Goal: Information Seeking & Learning: Learn about a topic

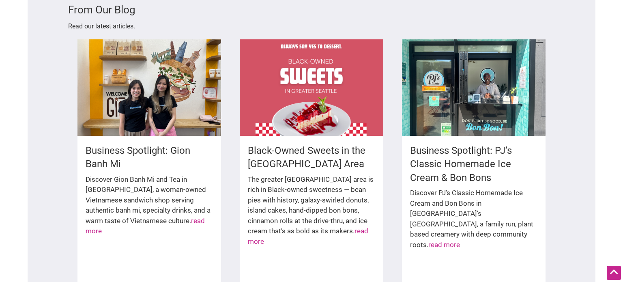
scroll to position [1162, 0]
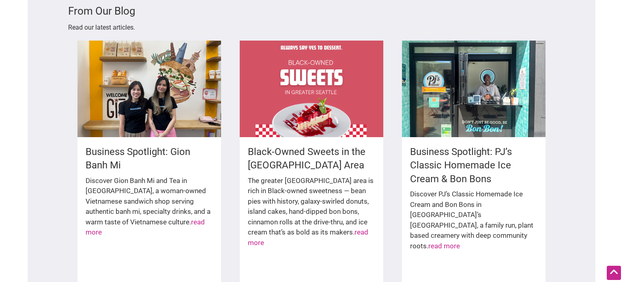
click at [475, 145] on h4 "Business Spotlight: PJ’s Classic Homemade Ice Cream & Bon Bons" at bounding box center [473, 165] width 127 height 41
click at [428, 242] on link "read more" at bounding box center [444, 246] width 32 height 8
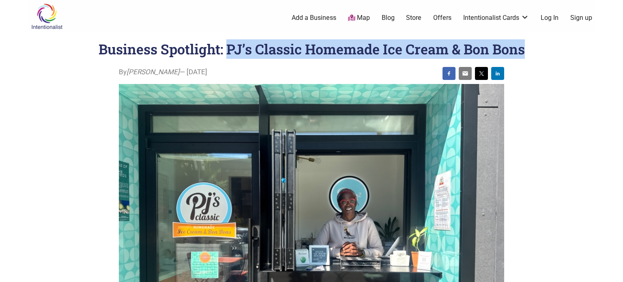
drag, startPoint x: 228, startPoint y: 49, endPoint x: 546, endPoint y: 50, distance: 317.6
click at [546, 50] on header "Business Spotlight: PJ’s Classic Homemade Ice Cream & Bon Bons" at bounding box center [311, 48] width 535 height 19
copy h1 "PJ’s Classic Homemade Ice Cream & Bon Bons"
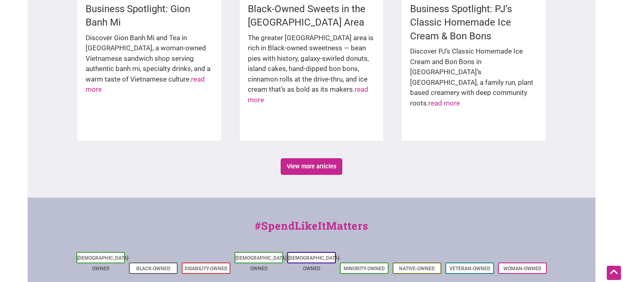
scroll to position [1311, 0]
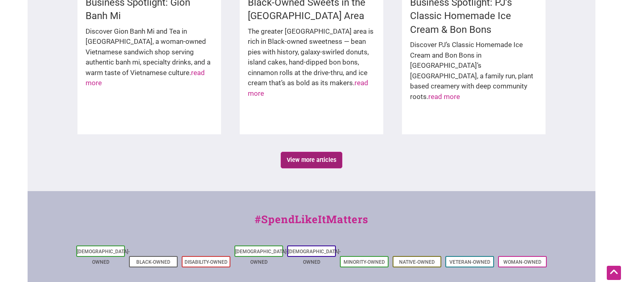
click at [304, 152] on link "View more articles" at bounding box center [312, 160] width 62 height 17
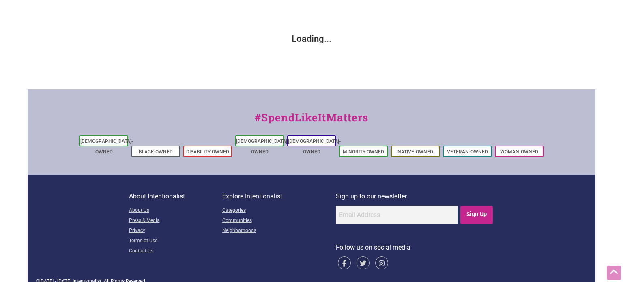
scroll to position [120, 0]
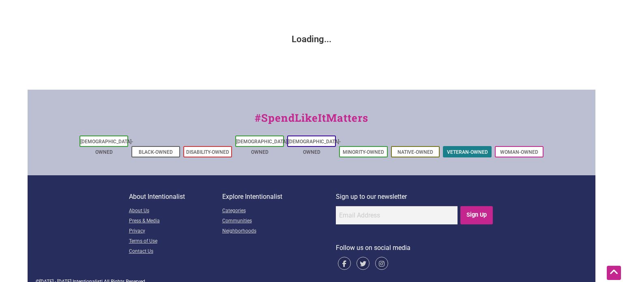
click at [472, 149] on link "Veteran-Owned" at bounding box center [467, 152] width 41 height 6
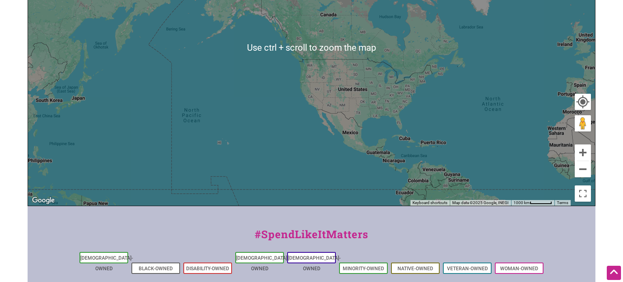
scroll to position [277, 0]
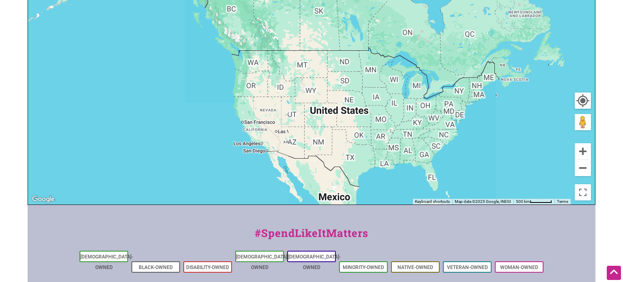
drag, startPoint x: 389, startPoint y: 61, endPoint x: 346, endPoint y: 172, distance: 119.6
click at [346, 172] on div "To navigate, press the arrow keys." at bounding box center [311, 47] width 567 height 316
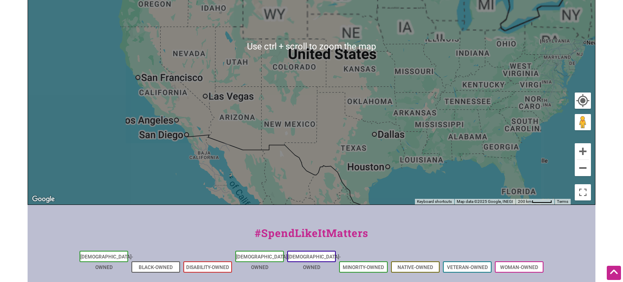
scroll to position [253, 0]
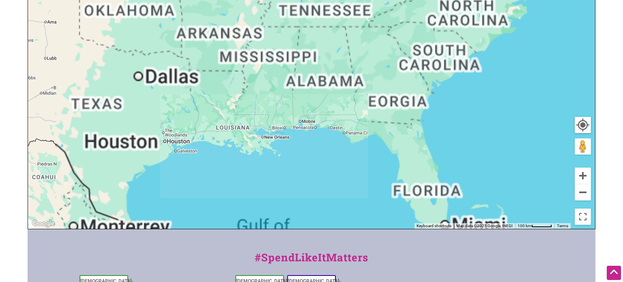
drag, startPoint x: 454, startPoint y: 176, endPoint x: 116, endPoint y: 103, distance: 344.9
click at [116, 103] on div "To navigate, press the arrow keys." at bounding box center [311, 71] width 567 height 316
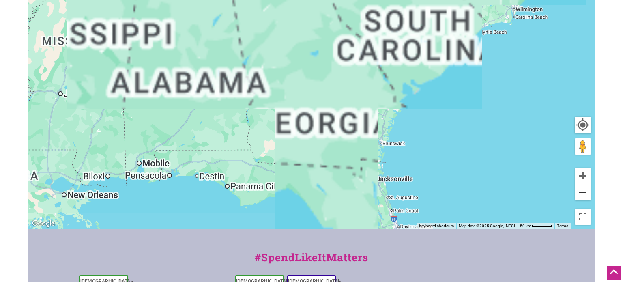
click at [585, 194] on button "Zoom out" at bounding box center [583, 192] width 16 height 16
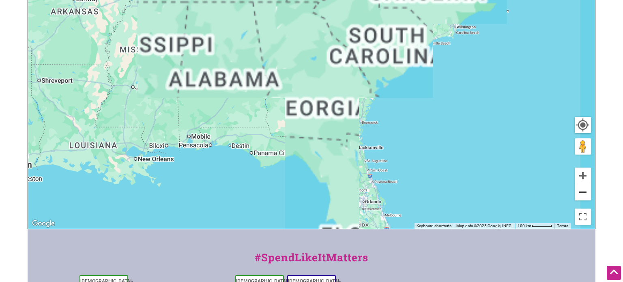
click at [585, 194] on button "Zoom out" at bounding box center [583, 192] width 16 height 16
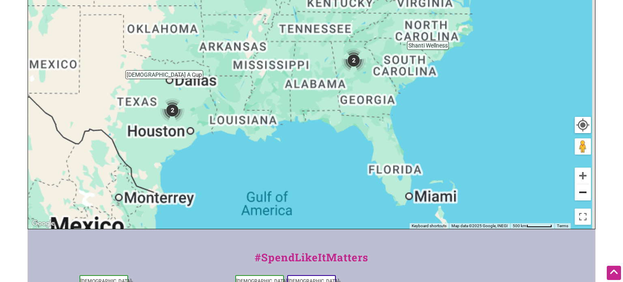
click at [585, 194] on button "Zoom out" at bounding box center [583, 192] width 16 height 16
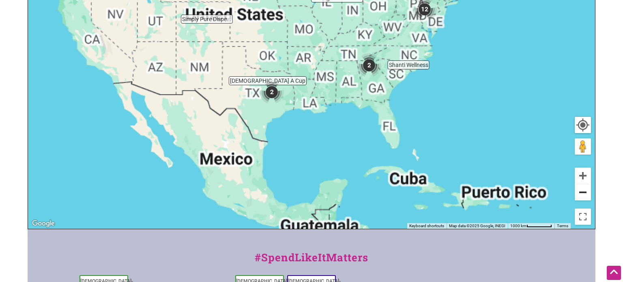
click at [585, 194] on button "Zoom out" at bounding box center [583, 192] width 16 height 16
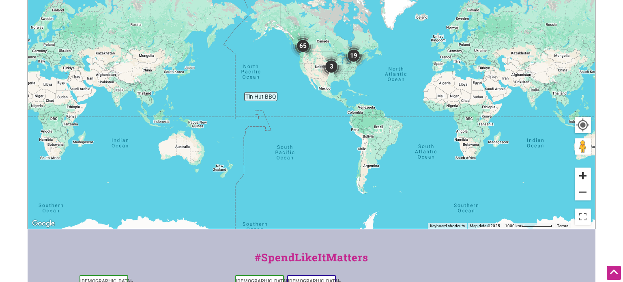
click at [585, 176] on button "Zoom in" at bounding box center [583, 176] width 16 height 16
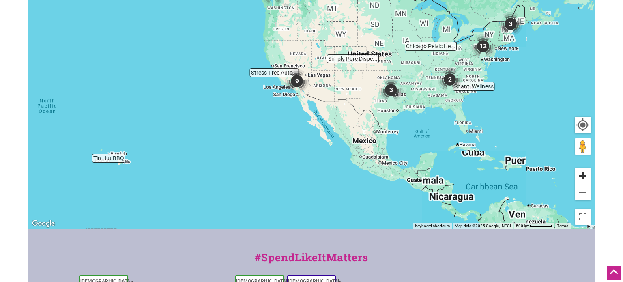
click at [585, 176] on button "Zoom in" at bounding box center [583, 176] width 16 height 16
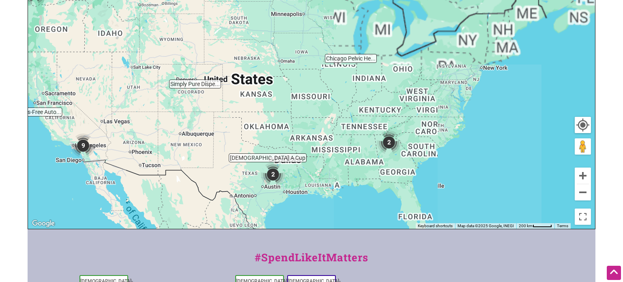
drag, startPoint x: 392, startPoint y: 159, endPoint x: 180, endPoint y: 205, distance: 216.6
click at [180, 205] on div "To navigate, press the arrow keys." at bounding box center [311, 71] width 567 height 316
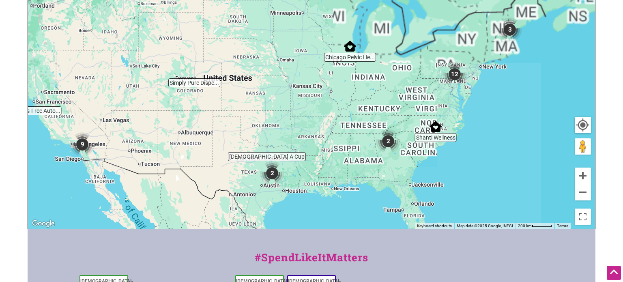
click at [388, 144] on img "2" at bounding box center [388, 141] width 24 height 24
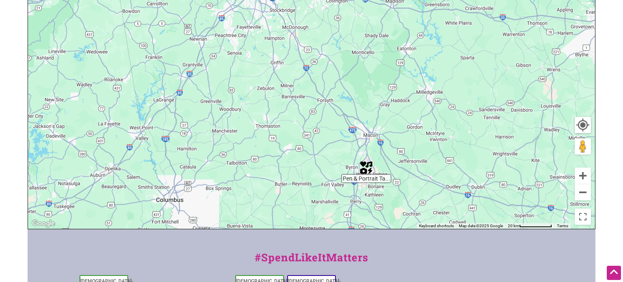
click at [366, 179] on div "To navigate, press the arrow keys." at bounding box center [311, 71] width 567 height 316
click at [365, 179] on div "To navigate, press the arrow keys." at bounding box center [311, 71] width 567 height 316
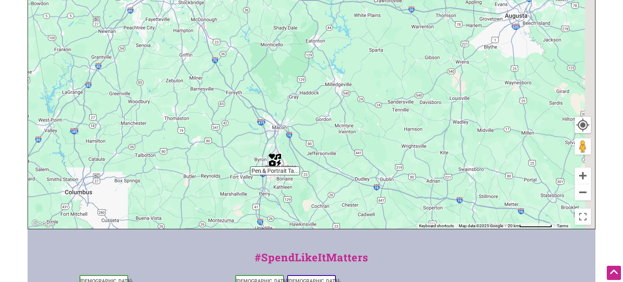
drag, startPoint x: 372, startPoint y: 178, endPoint x: 271, endPoint y: 170, distance: 102.2
click at [271, 170] on div "To navigate, press the arrow keys." at bounding box center [311, 71] width 567 height 316
click at [271, 161] on img "Pen & Portrait Tattoos" at bounding box center [275, 160] width 12 height 12
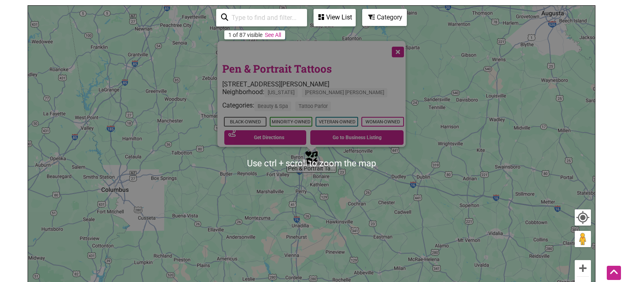
scroll to position [159, 0]
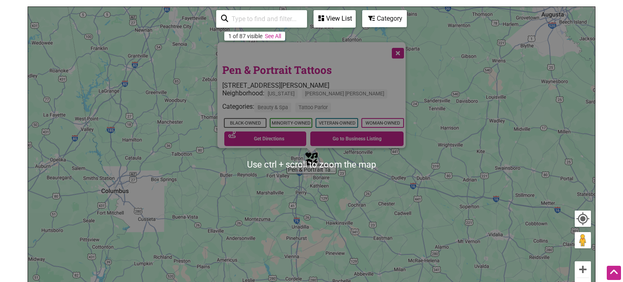
click at [334, 103] on div "Categories: Beauty & Spa Tattoo Parlor" at bounding box center [313, 109] width 183 height 13
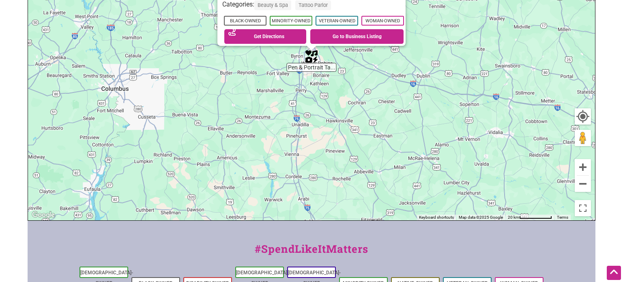
scroll to position [266, 0]
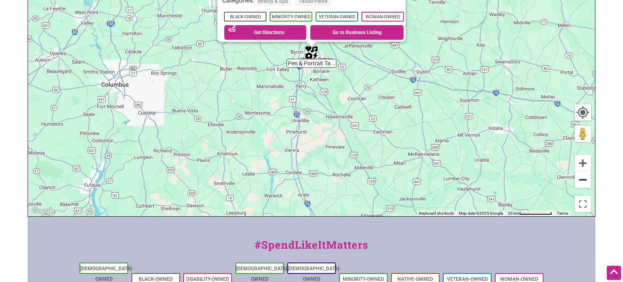
click at [585, 179] on button "Zoom out" at bounding box center [583, 180] width 16 height 16
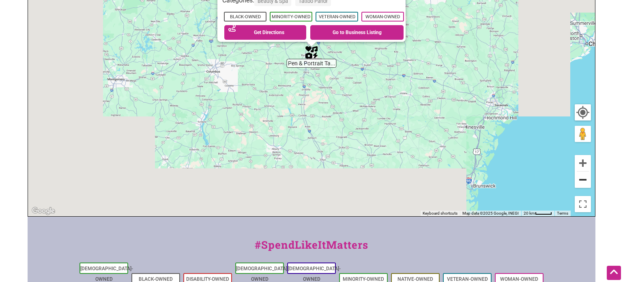
click at [585, 179] on button "Zoom out" at bounding box center [583, 180] width 16 height 16
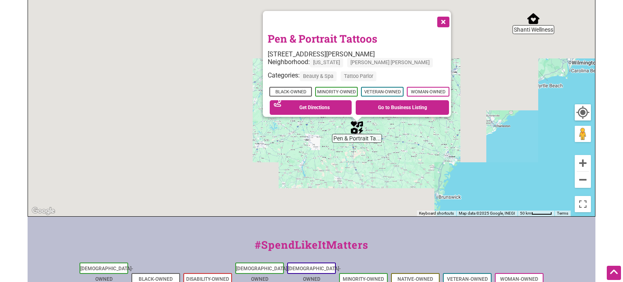
drag, startPoint x: 418, startPoint y: 49, endPoint x: 492, endPoint y: 164, distance: 136.8
click at [492, 164] on div "To navigate, press the arrow keys. Pen & Portrait Tattoos [STREET_ADDRESS][PERS…" at bounding box center [311, 59] width 567 height 316
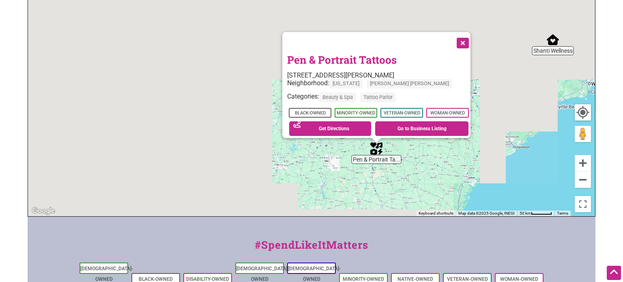
click at [466, 37] on button "Close" at bounding box center [462, 42] width 20 height 20
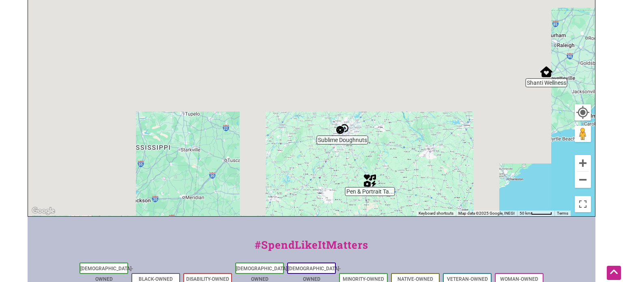
drag, startPoint x: 441, startPoint y: 125, endPoint x: 432, endPoint y: 163, distance: 39.5
click at [432, 163] on div "To navigate, press the arrow keys." at bounding box center [311, 59] width 567 height 316
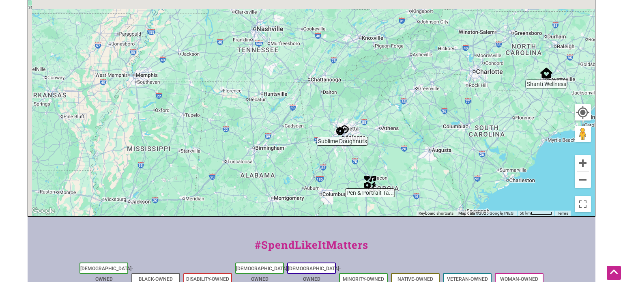
click at [346, 129] on img "Sublime Doughnuts" at bounding box center [342, 130] width 12 height 12
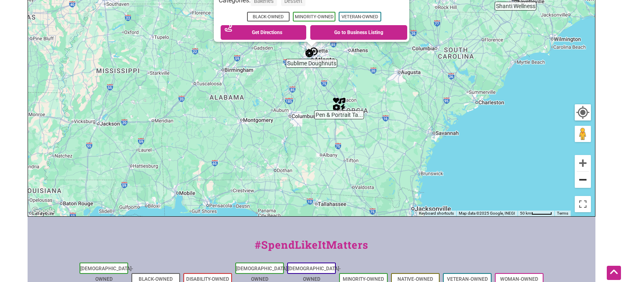
click at [586, 184] on button "Zoom out" at bounding box center [583, 180] width 16 height 16
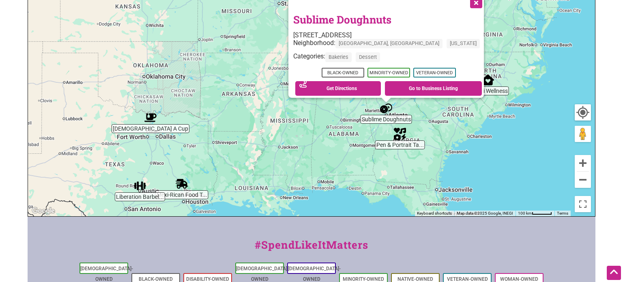
drag, startPoint x: 386, startPoint y: 84, endPoint x: 488, endPoint y: 159, distance: 126.2
click at [488, 159] on div "To navigate, press the arrow keys. Sublime Doughnuts [STREET_ADDRESS] Neighborh…" at bounding box center [311, 59] width 567 height 316
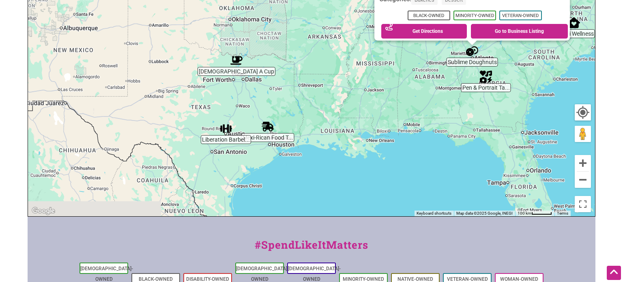
drag, startPoint x: 192, startPoint y: 152, endPoint x: 279, endPoint y: 85, distance: 109.9
click at [279, 85] on div "To navigate, press the arrow keys. Sublime Doughnuts [STREET_ADDRESS] Neighborh…" at bounding box center [311, 59] width 567 height 316
click at [236, 70] on div "To navigate, press the arrow keys. Sublime Doughnuts [STREET_ADDRESS] Neighborh…" at bounding box center [311, 59] width 567 height 316
click at [237, 60] on img "Jus A Cup" at bounding box center [237, 60] width 12 height 12
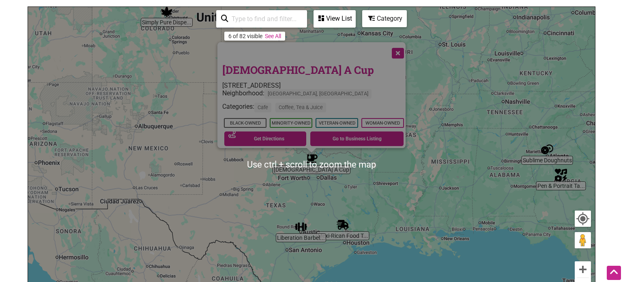
scroll to position [159, 0]
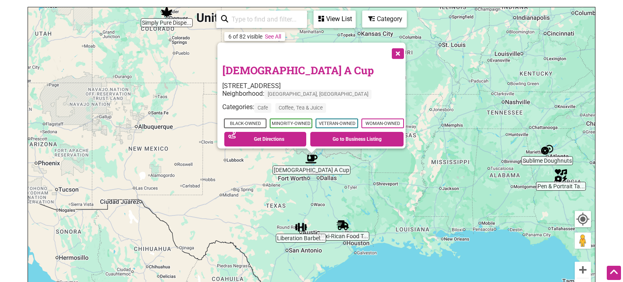
click at [401, 44] on button "Close" at bounding box center [397, 53] width 20 height 20
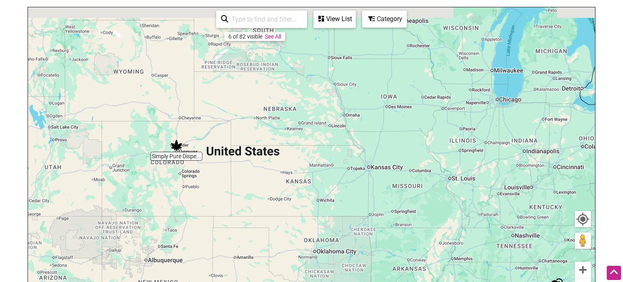
drag, startPoint x: 213, startPoint y: 98, endPoint x: 222, endPoint y: 240, distance: 142.7
click at [222, 240] on div "To navigate, press the arrow keys." at bounding box center [311, 165] width 567 height 316
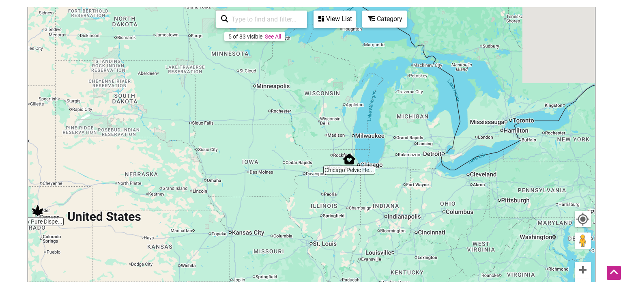
drag, startPoint x: 335, startPoint y: 188, endPoint x: 181, endPoint y: 262, distance: 171.5
click at [181, 262] on div "To navigate, press the arrow keys." at bounding box center [311, 165] width 567 height 316
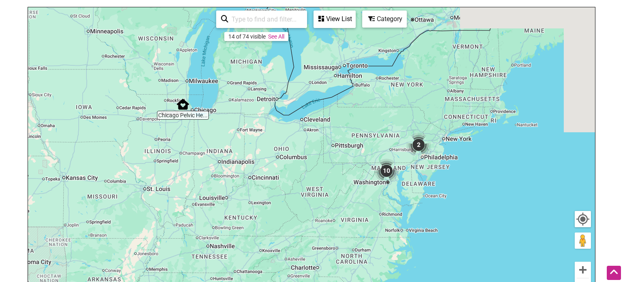
drag, startPoint x: 417, startPoint y: 221, endPoint x: 216, endPoint y: 140, distance: 216.6
click at [216, 140] on div "To navigate, press the arrow keys." at bounding box center [311, 165] width 567 height 316
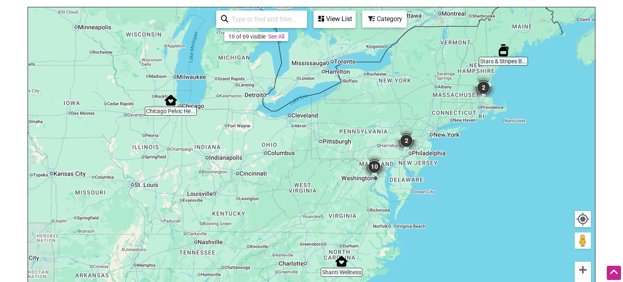
click at [484, 88] on img "2" at bounding box center [483, 87] width 24 height 24
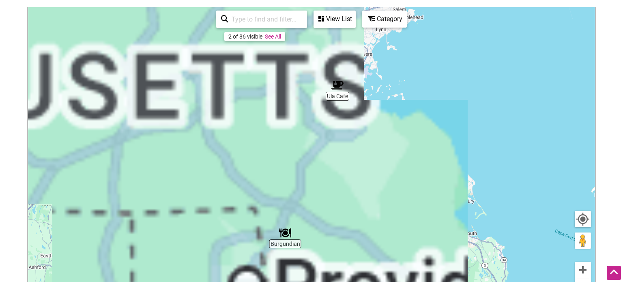
click at [336, 85] on img "Ula Cafe" at bounding box center [337, 85] width 12 height 12
